Goal: Task Accomplishment & Management: Use online tool/utility

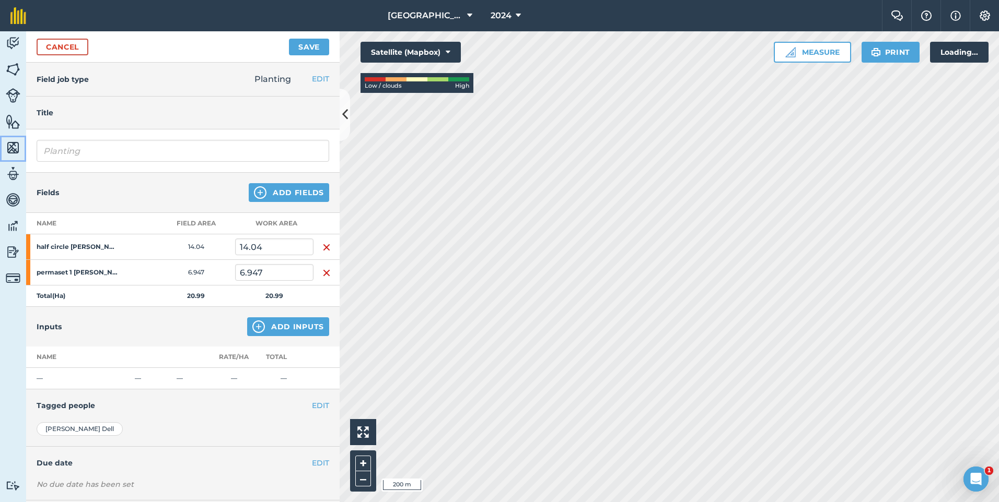
click at [10, 159] on link "Maps" at bounding box center [13, 149] width 26 height 26
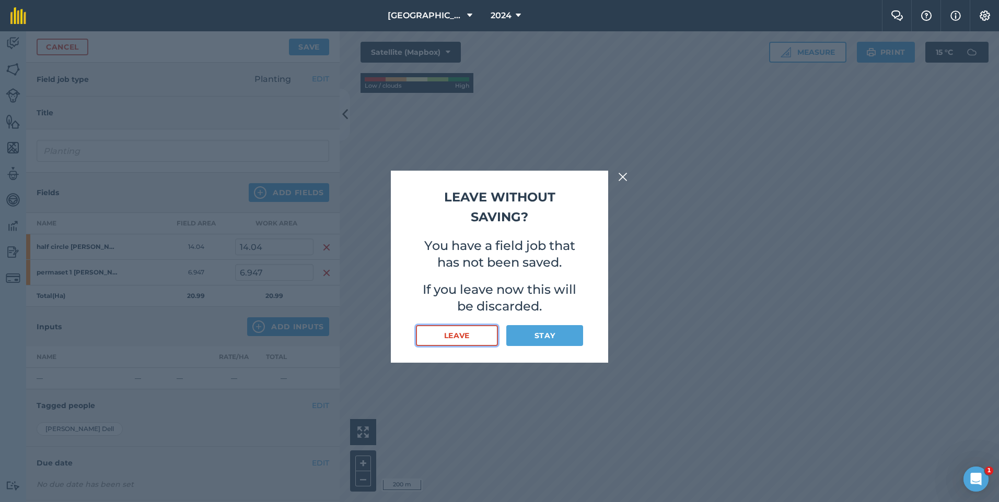
click at [461, 333] on button "Leave" at bounding box center [457, 335] width 82 height 21
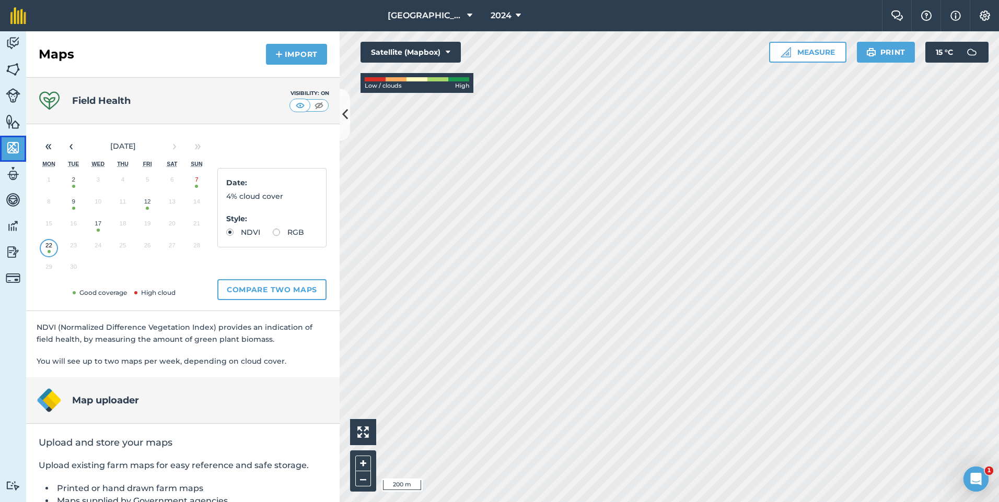
click at [16, 153] on img at bounding box center [13, 148] width 15 height 16
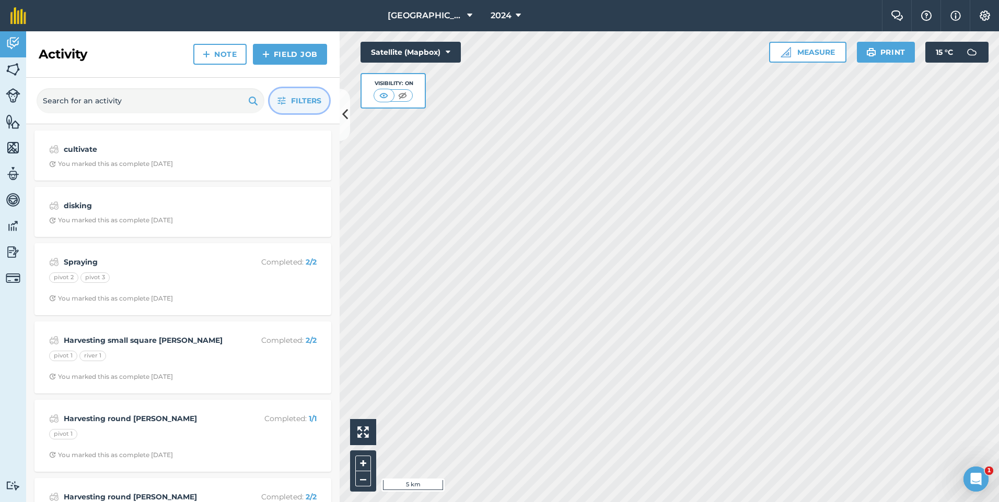
click at [281, 99] on icon "button" at bounding box center [281, 101] width 8 height 8
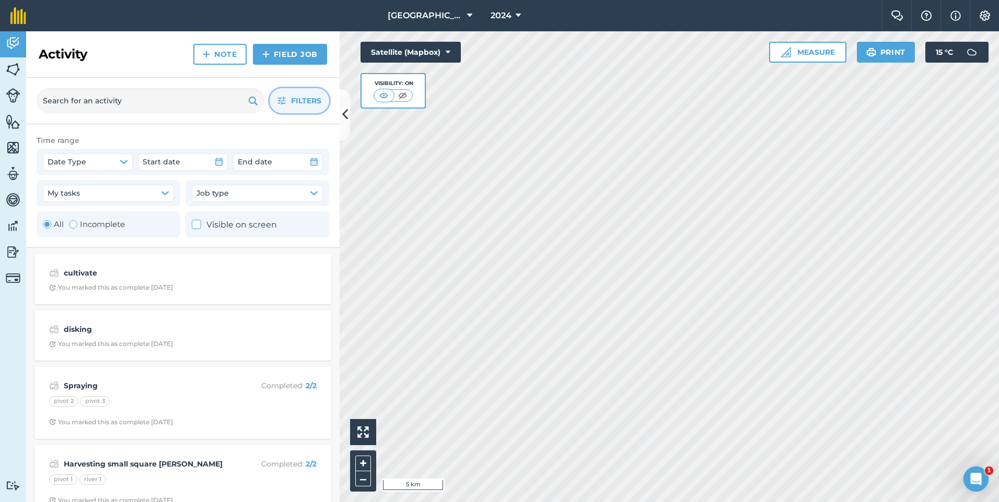
click at [43, 225] on div "Toggle Activity" at bounding box center [47, 224] width 8 height 8
click at [190, 271] on strong "cultivate" at bounding box center [147, 272] width 166 height 11
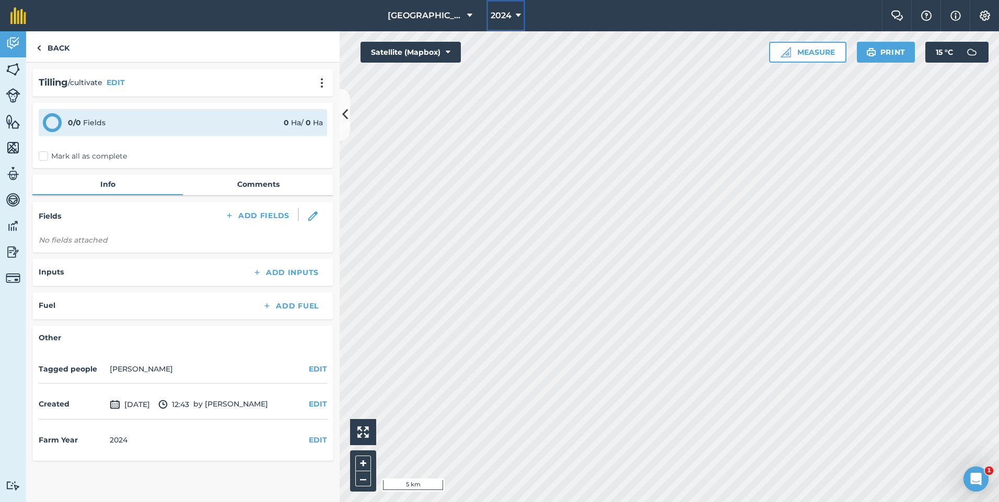
click at [520, 9] on icon at bounding box center [517, 15] width 5 height 13
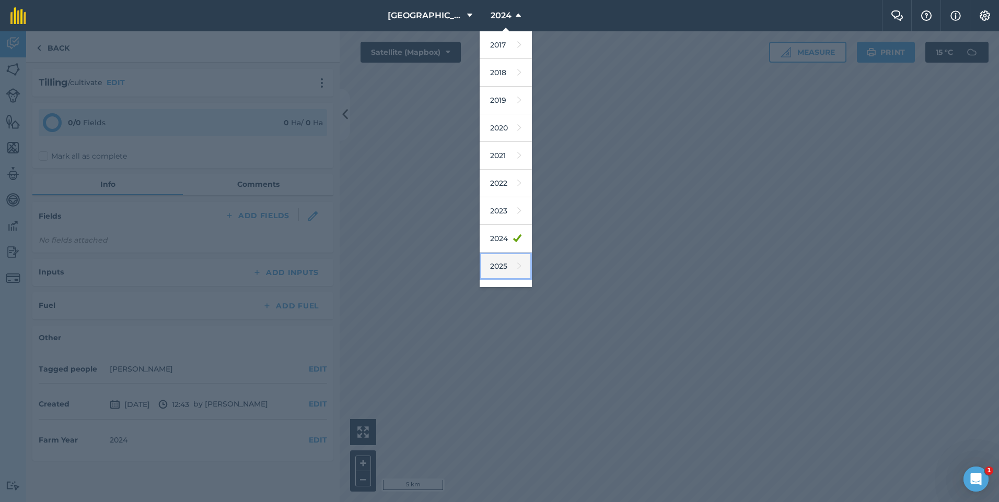
click at [507, 255] on link "2025" at bounding box center [505, 267] width 52 height 28
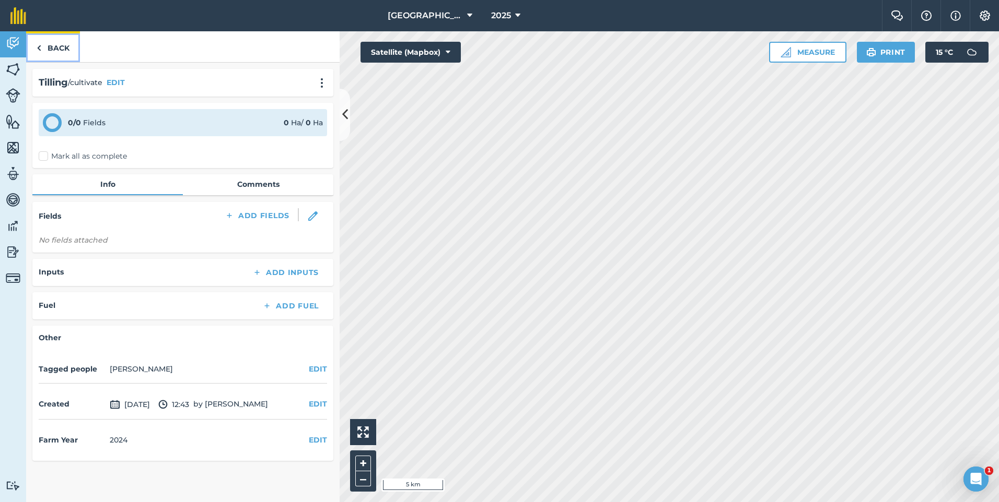
click at [55, 57] on link "Back" at bounding box center [53, 46] width 54 height 31
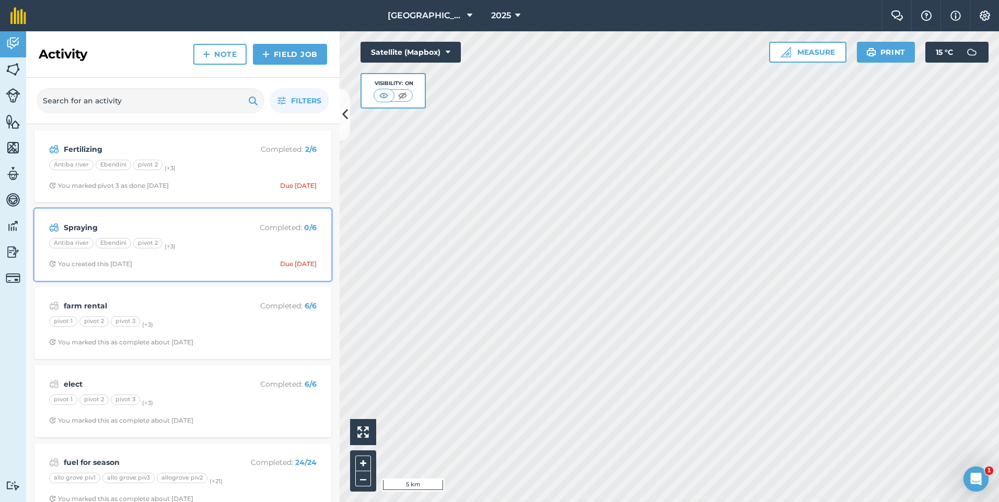
click at [209, 246] on div "Antiba river Ebendini pivot 2 (+ 3 )" at bounding box center [182, 245] width 267 height 14
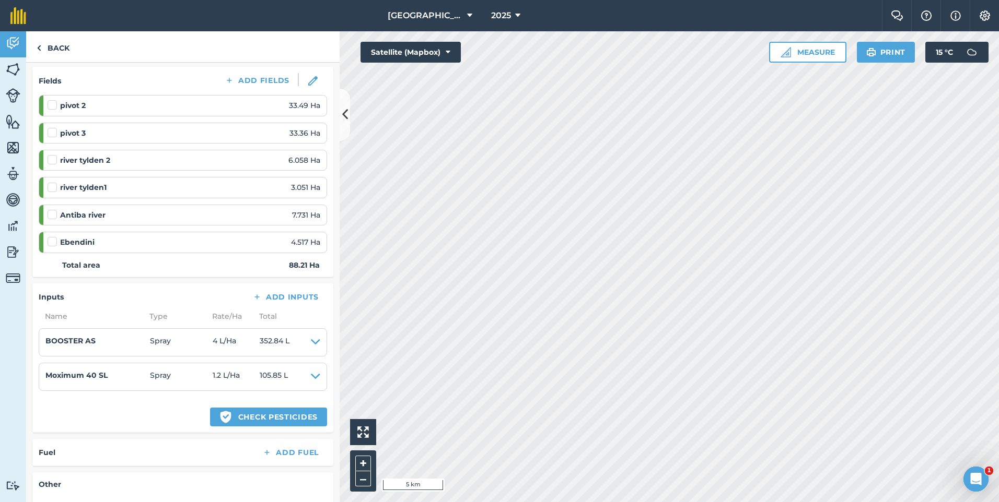
scroll to position [157, 0]
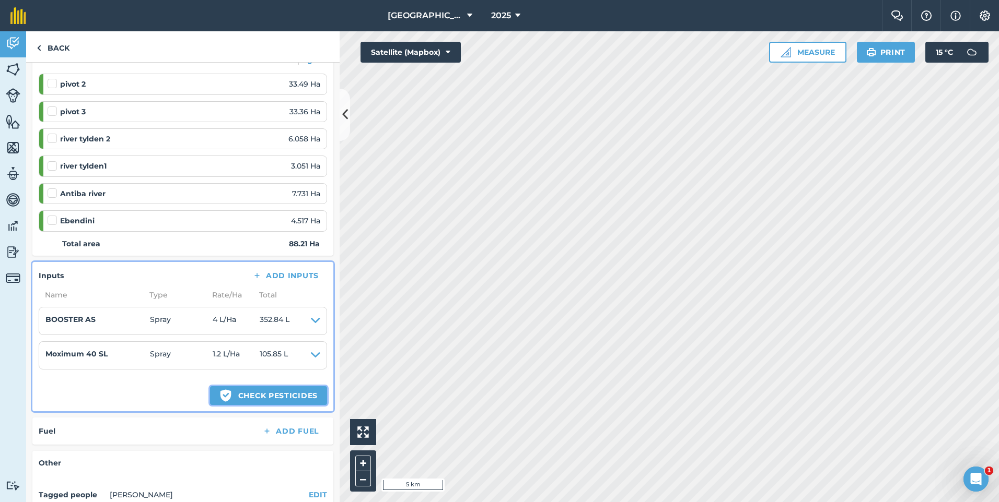
click at [246, 399] on button "Green shield with white tick Check pesticides" at bounding box center [268, 395] width 117 height 19
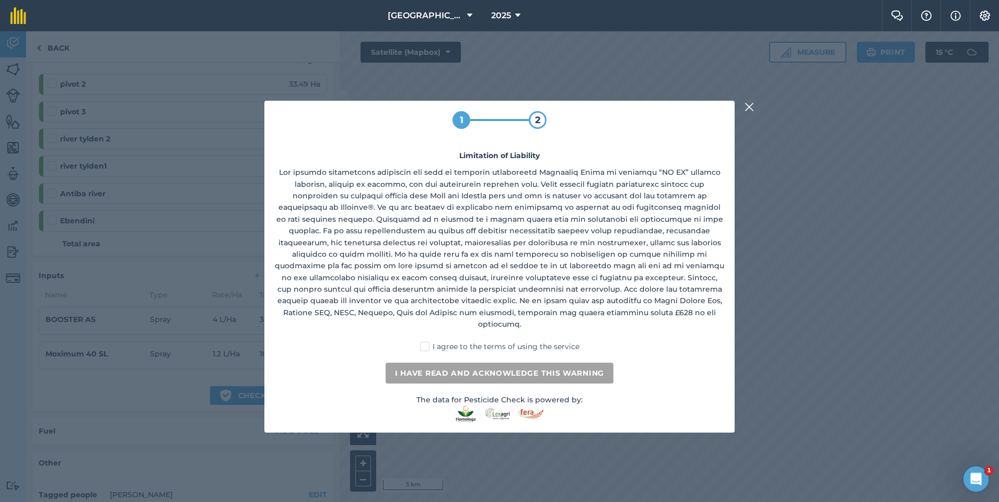
click at [427, 342] on label "I agree to the terms of using the service" at bounding box center [499, 347] width 159 height 11
click at [499, 342] on input "I agree to the terms of using the service" at bounding box center [502, 345] width 7 height 7
checkbox input "true"
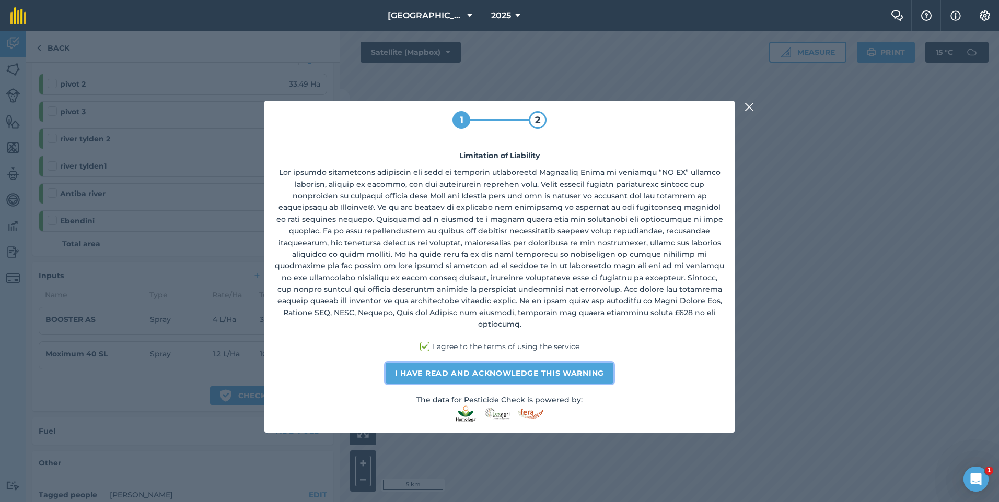
click at [433, 366] on button "I have read and acknowledge this warning" at bounding box center [499, 373] width 228 height 21
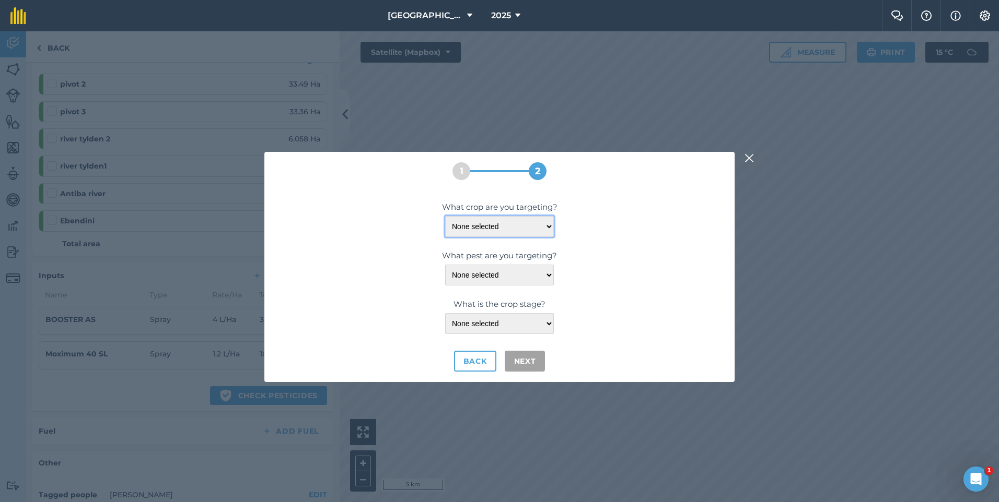
click at [547, 226] on select "None selected ALFALFA" at bounding box center [499, 226] width 109 height 21
select select "1401"
click at [445, 216] on select "None selected ALFALFA" at bounding box center [499, 226] width 109 height 21
click at [546, 273] on select "None selected AMARANTH-SLIM BARLEY-MOUSE BROMEGRASS-RIPGUT BUTTERCUP-OXALIS CAN…" at bounding box center [499, 275] width 109 height 21
select select "20027"
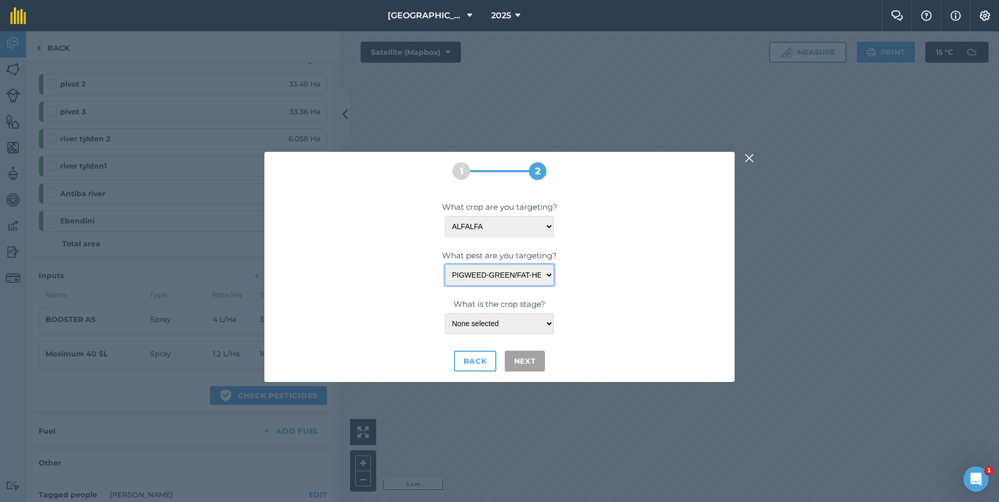
click at [445, 265] on select "None selected AMARANTH-SLIM BARLEY-MOUSE BROMEGRASS-RIPGUT BUTTERCUP-OXALIS CAN…" at bounding box center [499, 275] width 109 height 21
click at [546, 322] on select "None selected POST-EM" at bounding box center [499, 323] width 109 height 21
select select "108"
click at [445, 313] on select "None selected POST-EM" at bounding box center [499, 323] width 109 height 21
click at [525, 358] on button "Next" at bounding box center [524, 361] width 41 height 21
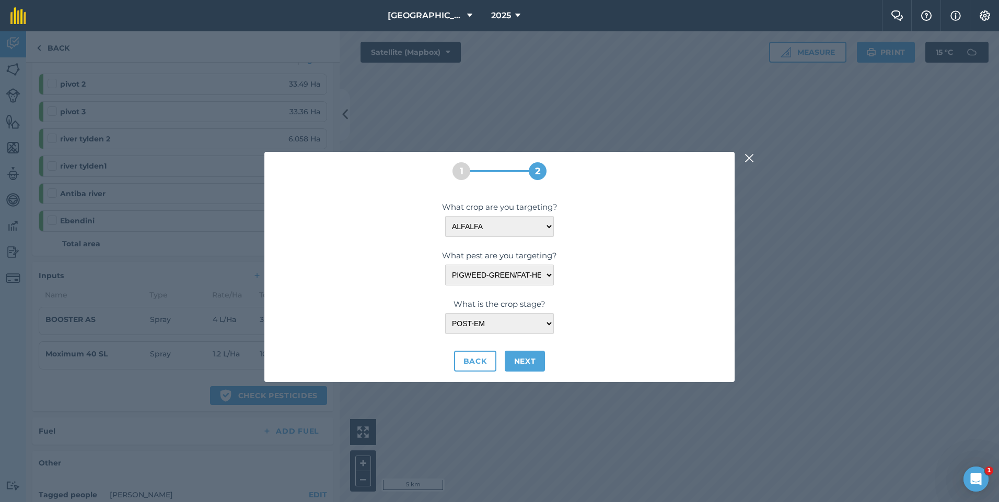
select select "20027"
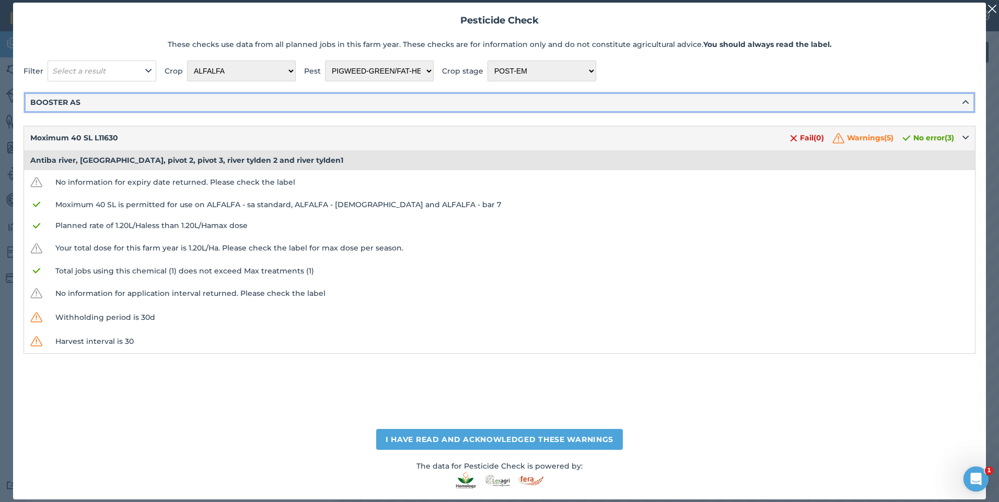
click at [965, 106] on icon at bounding box center [965, 102] width 6 height 11
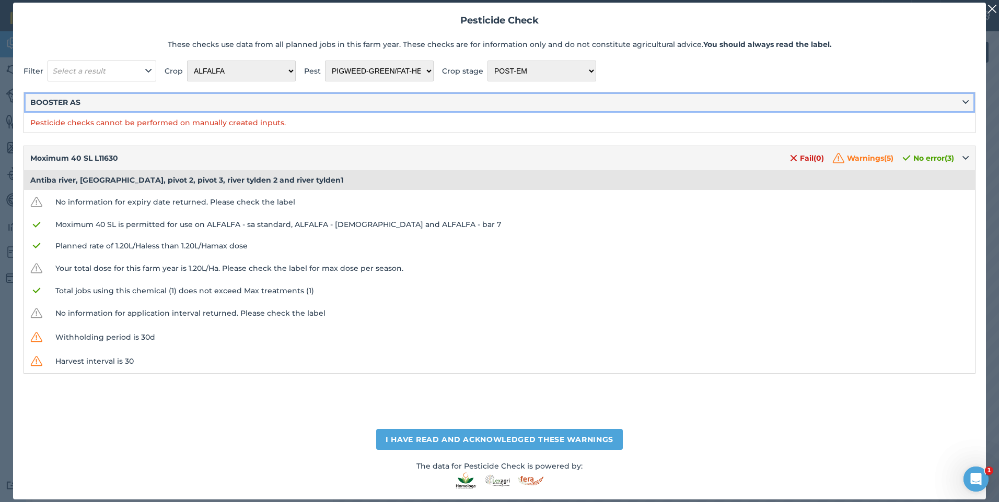
click at [965, 105] on icon at bounding box center [965, 102] width 6 height 11
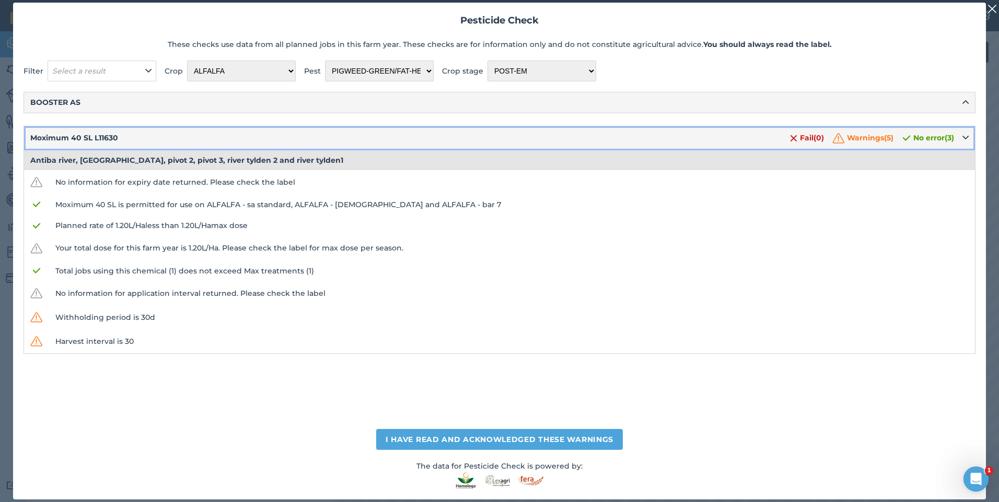
click at [965, 131] on div "Moximum 40 SL L11630 Fail ( 0 ) Warnings ( 5 ) No error ( 3 )" at bounding box center [499, 139] width 938 height 16
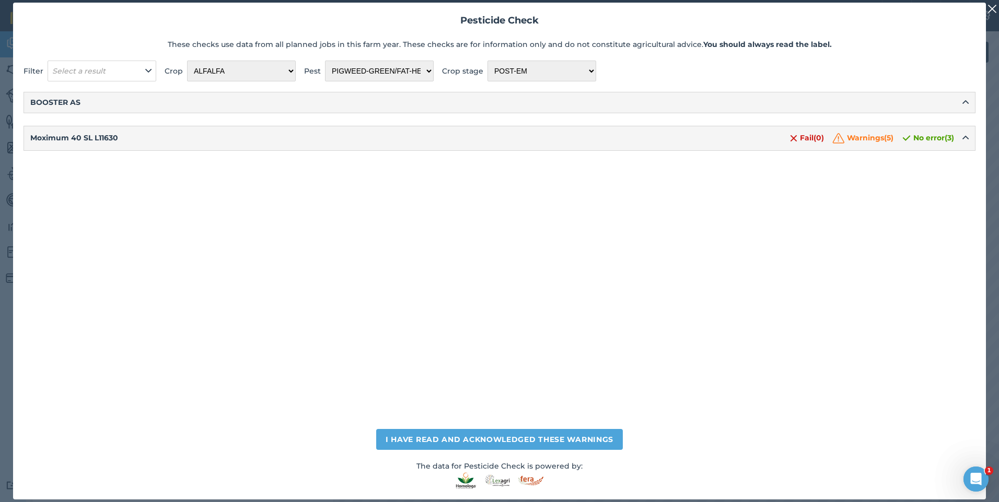
click at [989, 12] on img at bounding box center [991, 9] width 9 height 13
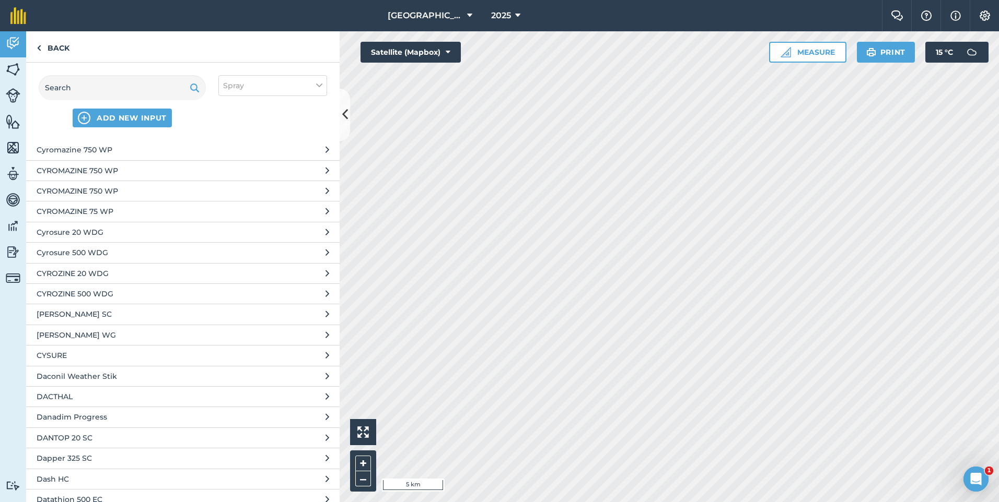
scroll to position [21847, 0]
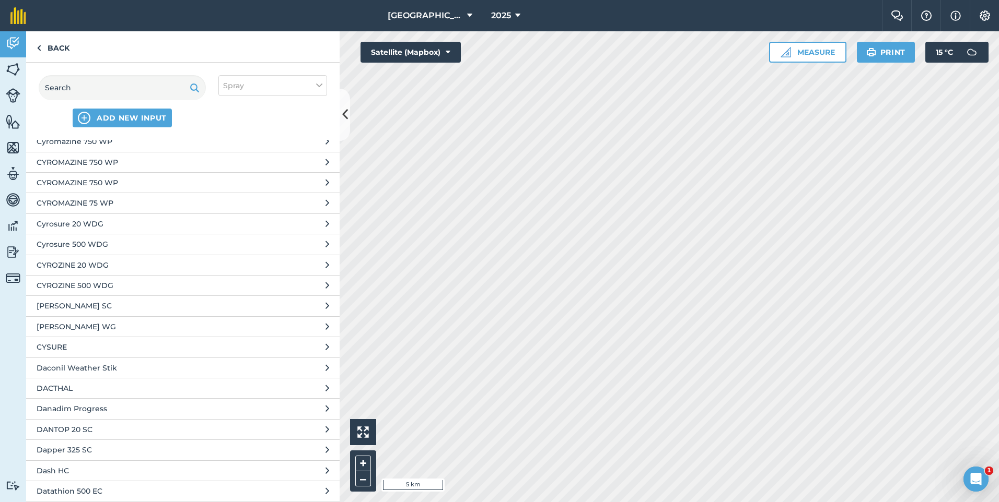
click at [61, 348] on span "CYSURE" at bounding box center [122, 347] width 171 height 11
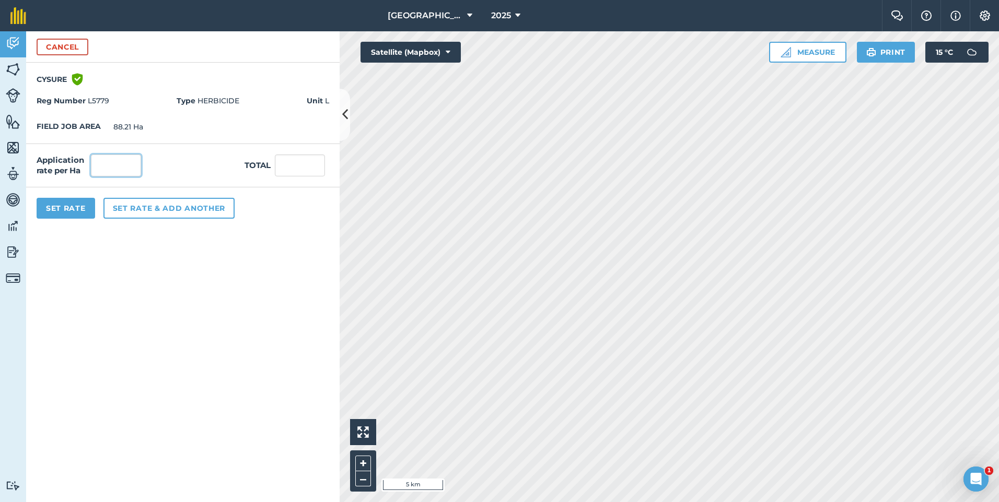
click at [117, 170] on input "text" at bounding box center [116, 166] width 50 height 22
type input "1.2"
type input "105.852"
click at [80, 208] on button "Set Rate" at bounding box center [66, 208] width 58 height 21
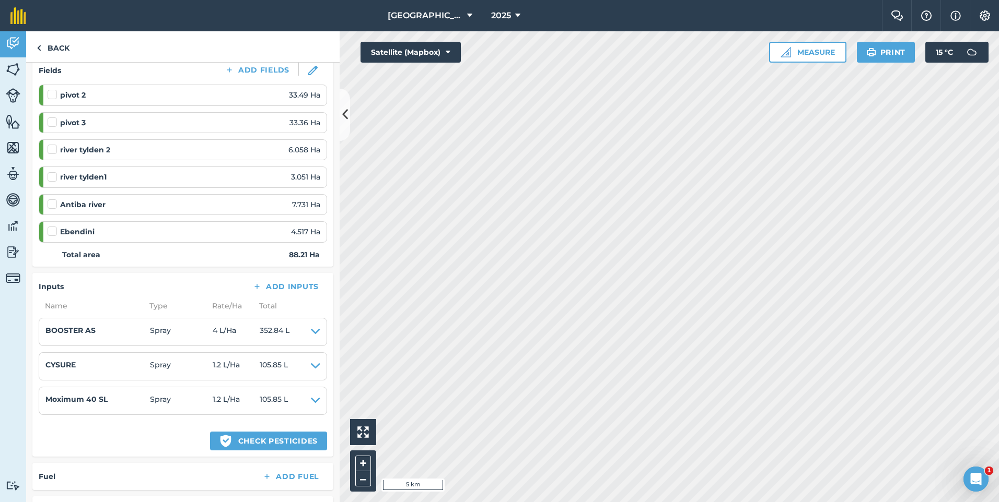
scroll to position [157, 0]
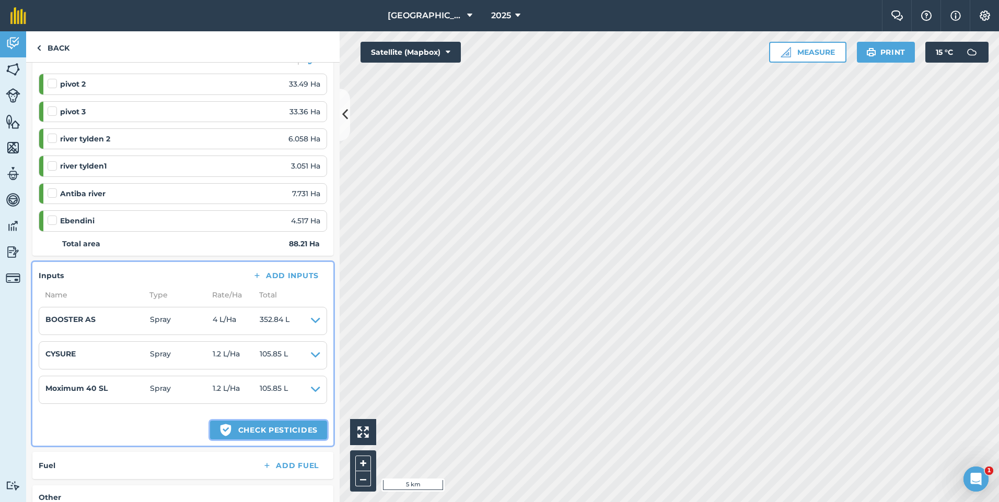
click at [280, 426] on button "Green shield with white tick Check pesticides" at bounding box center [268, 430] width 117 height 19
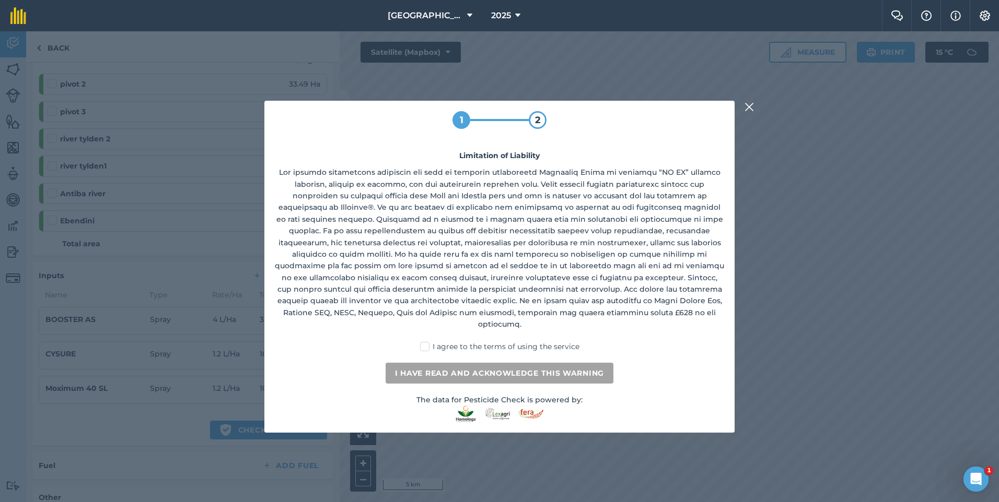
click at [434, 344] on label "I agree to the terms of using the service" at bounding box center [499, 347] width 159 height 11
click at [499, 344] on input "I agree to the terms of using the service" at bounding box center [502, 345] width 7 height 7
checkbox input "true"
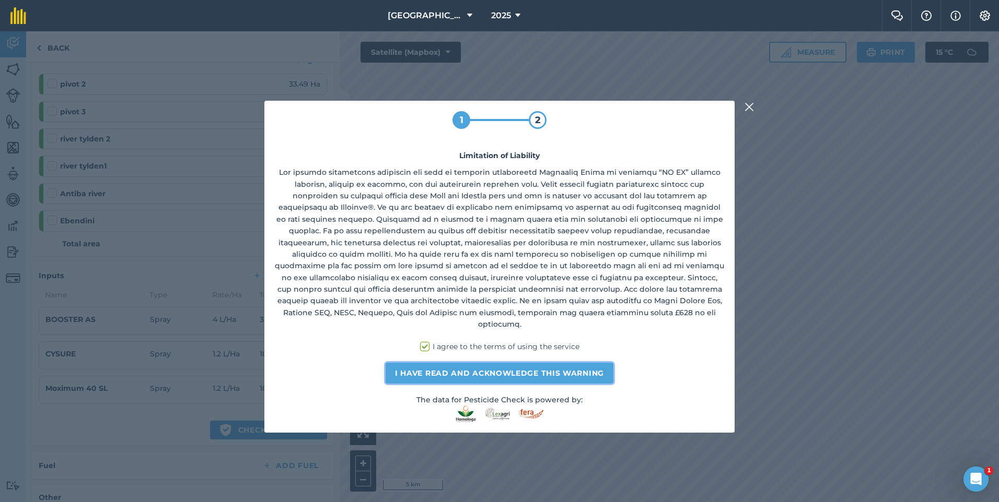
click at [438, 373] on button "I have read and acknowledge this warning" at bounding box center [499, 373] width 228 height 21
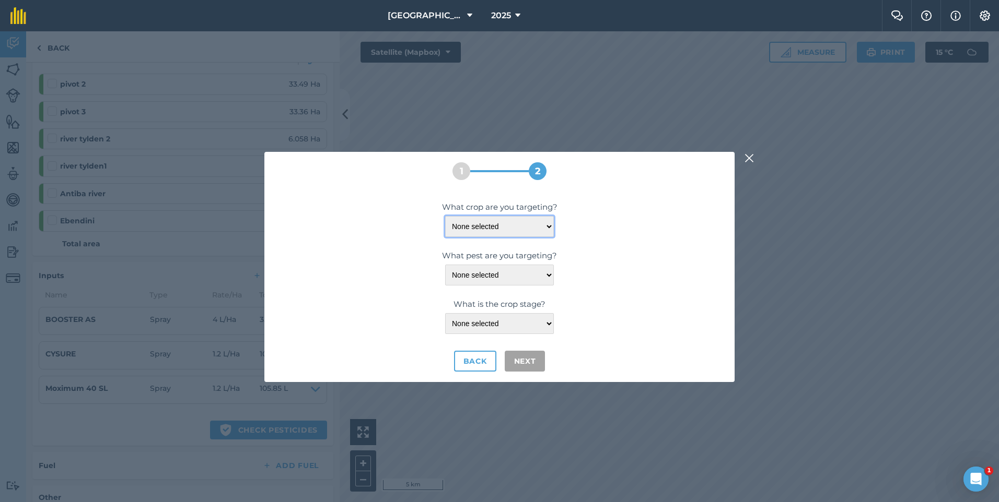
click at [548, 229] on select "None selected ALFALFA" at bounding box center [499, 226] width 109 height 21
select select "1401"
click at [445, 216] on select "None selected ALFALFA" at bounding box center [499, 226] width 109 height 21
click at [546, 270] on select "None selected AMARANTH-SLIM BARLEY-MOUSE BROMEGRASS-RIPGUT BUTTERCUP-OXALIS CAN…" at bounding box center [499, 275] width 109 height 21
select select "20113"
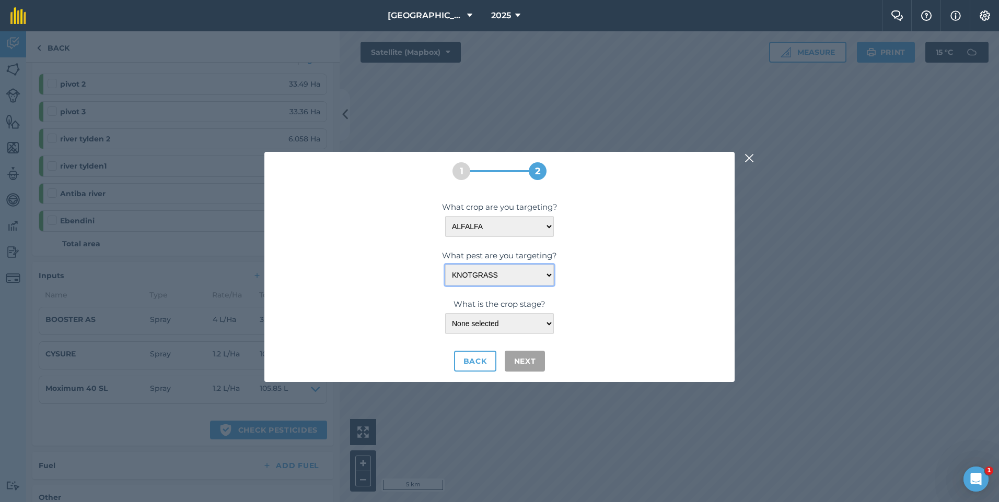
click at [445, 265] on select "None selected AMARANTH-SLIM BARLEY-MOUSE BROMEGRASS-RIPGUT BUTTERCUP-OXALIS CAN…" at bounding box center [499, 275] width 109 height 21
click at [542, 324] on select "None selected POST-EM ≥LEAF-DEVELOPMENT" at bounding box center [499, 323] width 109 height 21
select select "108"
click at [445, 313] on select "None selected POST-EM ≥LEAF-DEVELOPMENT" at bounding box center [499, 323] width 109 height 21
click at [522, 359] on button "Next" at bounding box center [524, 361] width 41 height 21
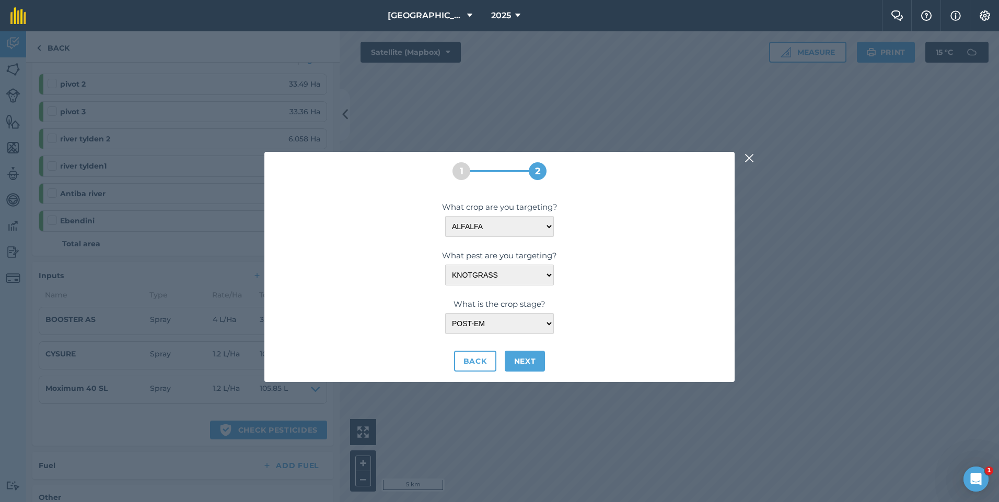
select select "20113"
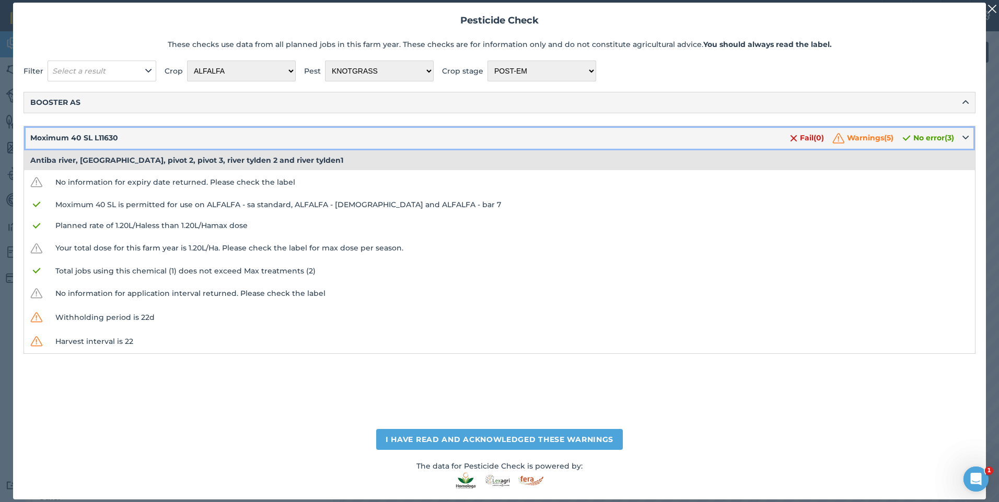
click at [965, 139] on icon at bounding box center [965, 137] width 6 height 11
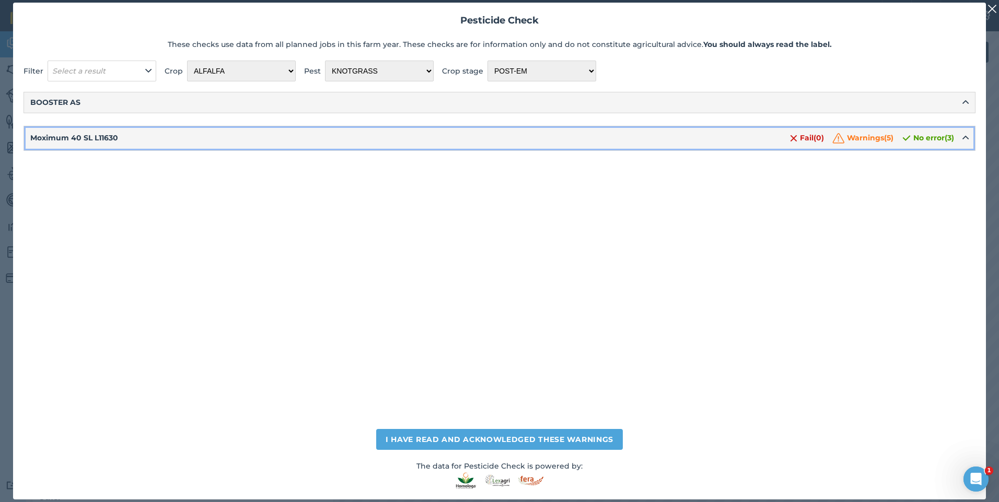
click at [965, 139] on icon at bounding box center [965, 137] width 6 height 11
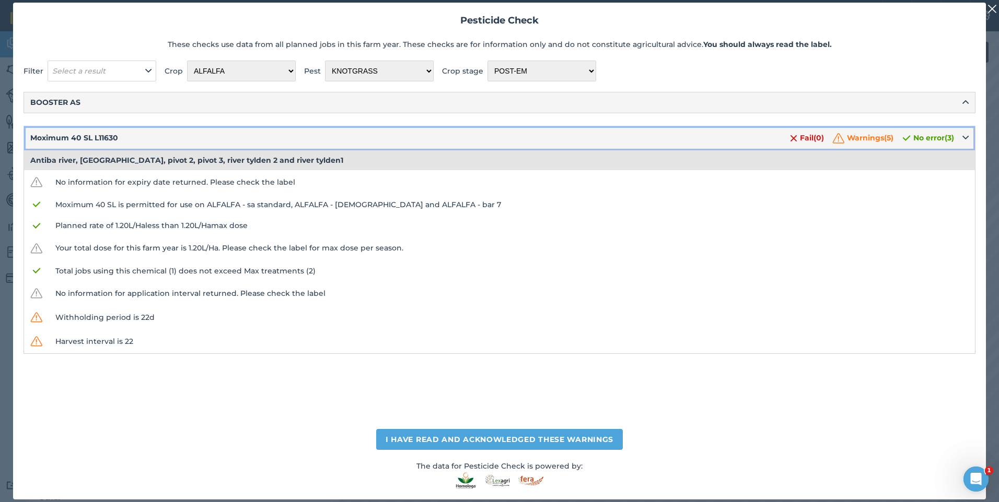
click at [965, 139] on icon at bounding box center [965, 137] width 6 height 11
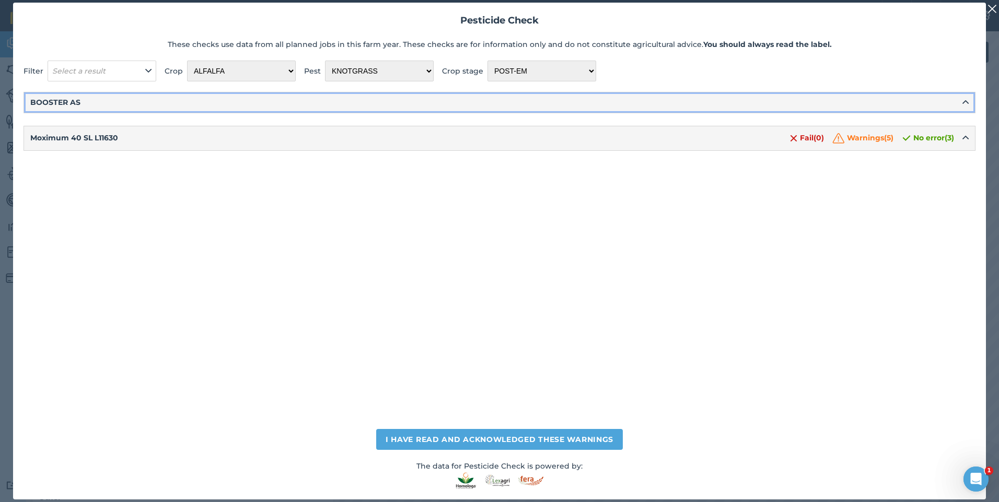
click at [968, 99] on icon at bounding box center [965, 102] width 6 height 11
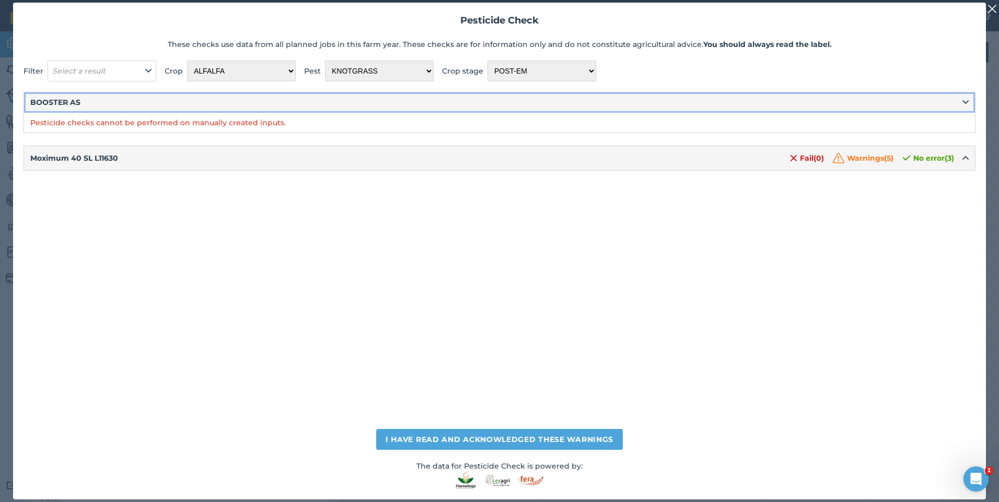
click at [968, 99] on icon at bounding box center [965, 102] width 6 height 11
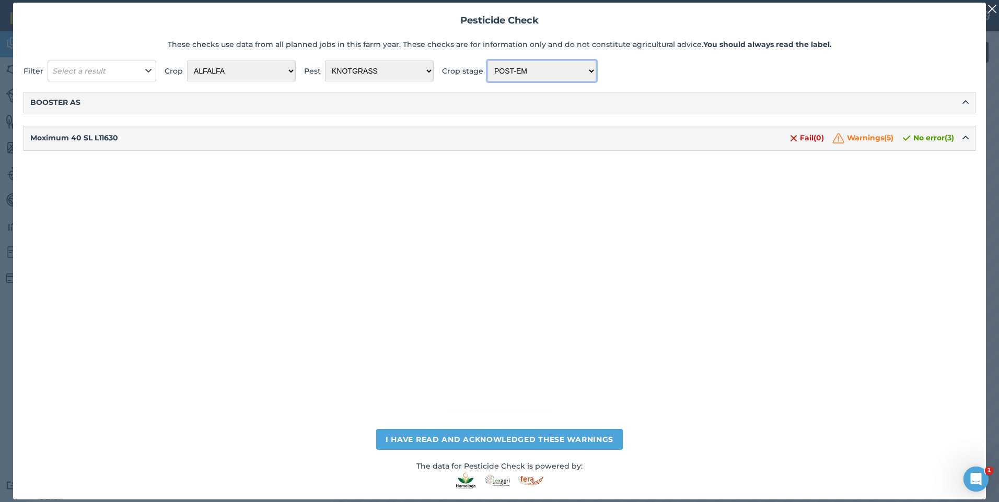
click at [578, 67] on select "POST-EM ≥LEAF-DEVELOPMENT" at bounding box center [541, 71] width 109 height 21
select select "23328"
click at [487, 61] on select "POST-EM ≥LEAF-DEVELOPMENT" at bounding box center [541, 71] width 109 height 21
